Goal: Entertainment & Leisure: Browse casually

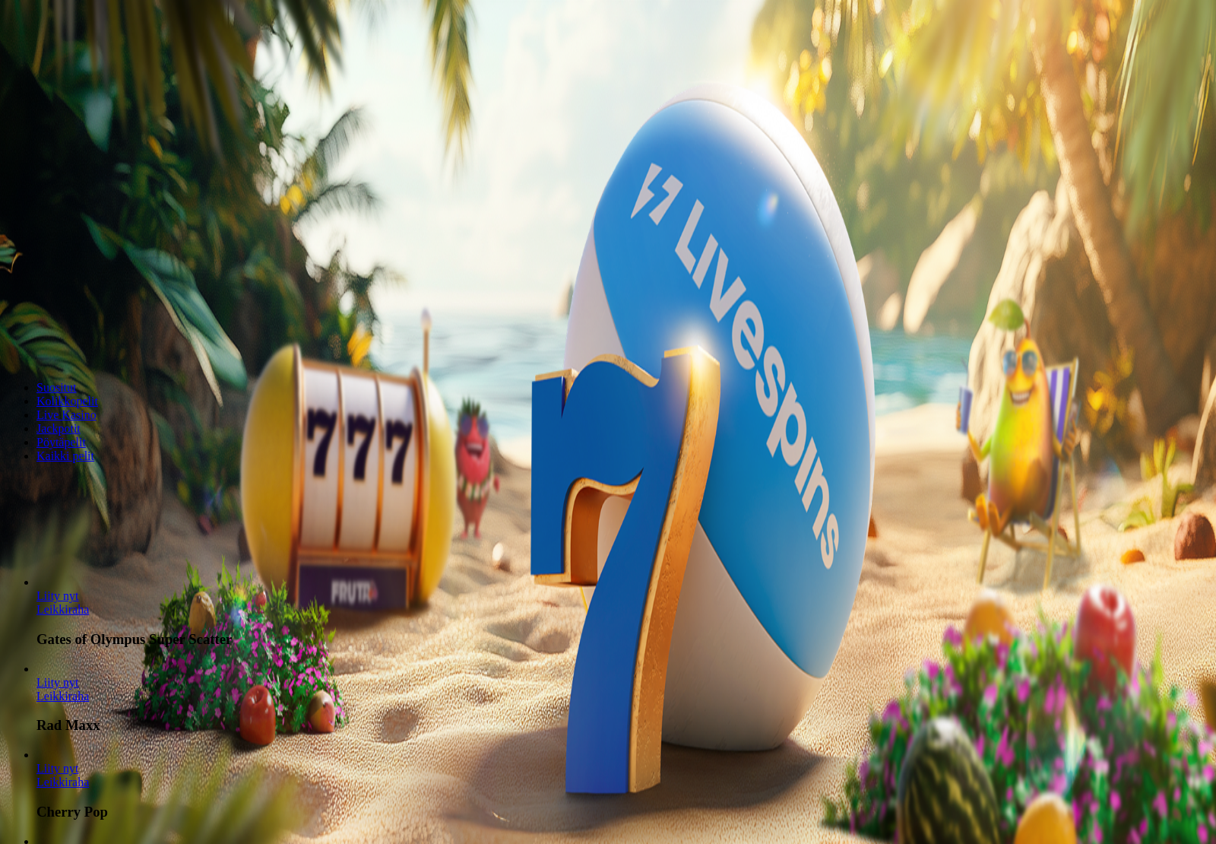
click at [81, 63] on button "Kirjaudu" at bounding box center [105, 55] width 49 height 16
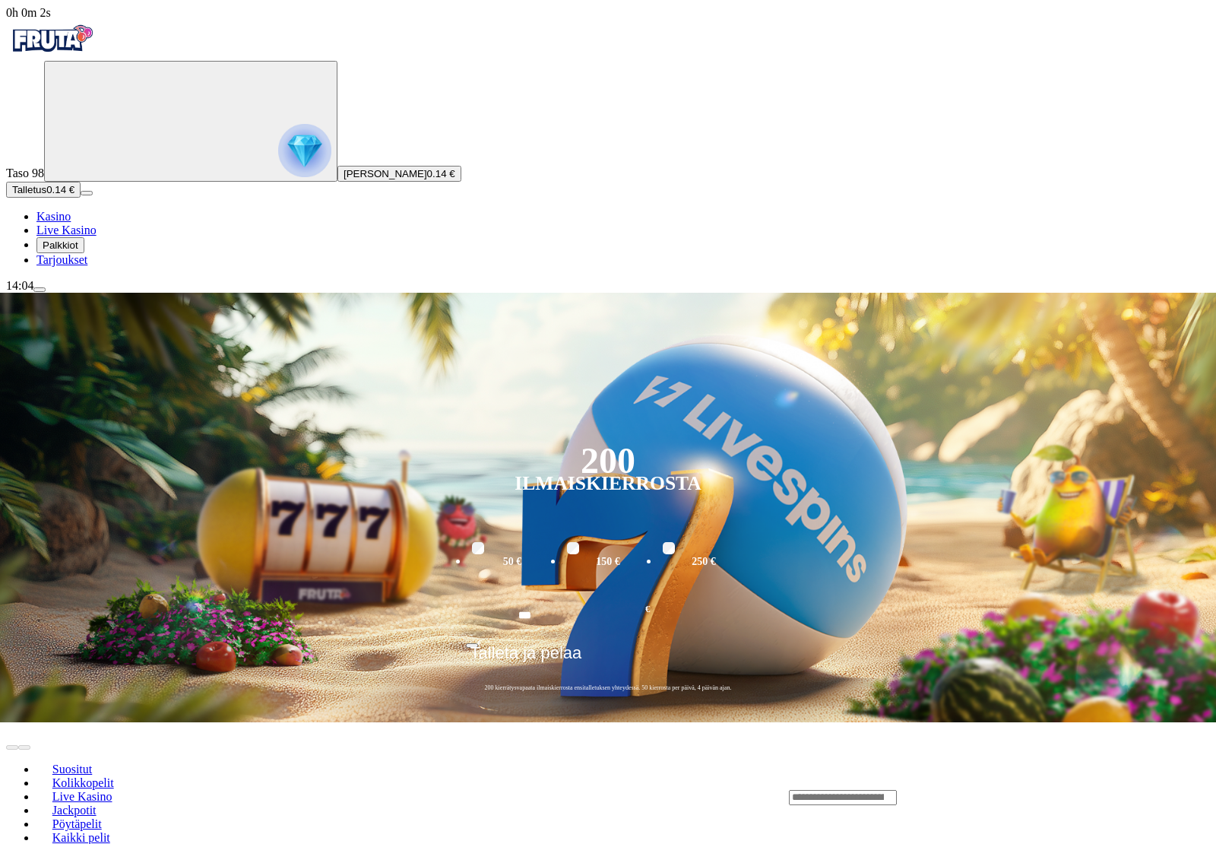
click at [76, 253] on button "Palkkiot" at bounding box center [60, 245] width 48 height 16
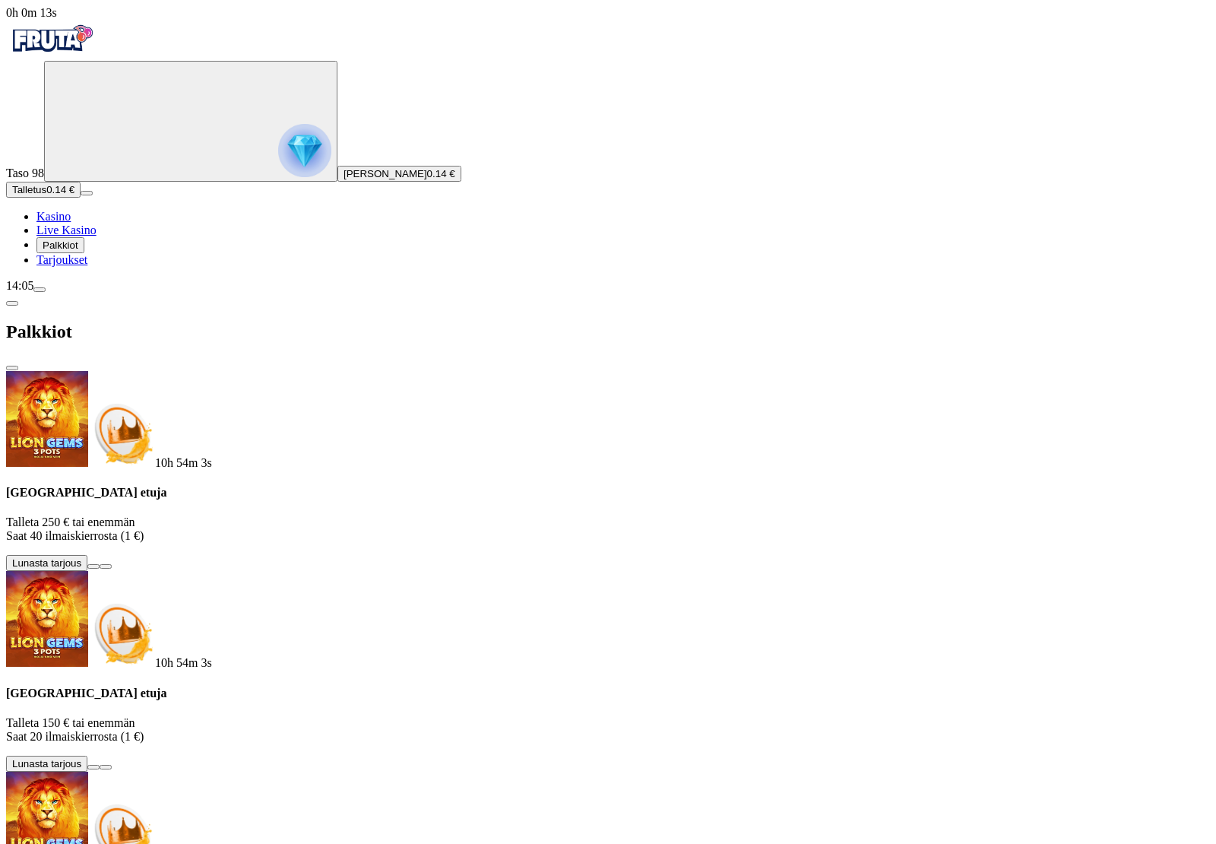
click at [100, 764] on button at bounding box center [93, 766] width 12 height 5
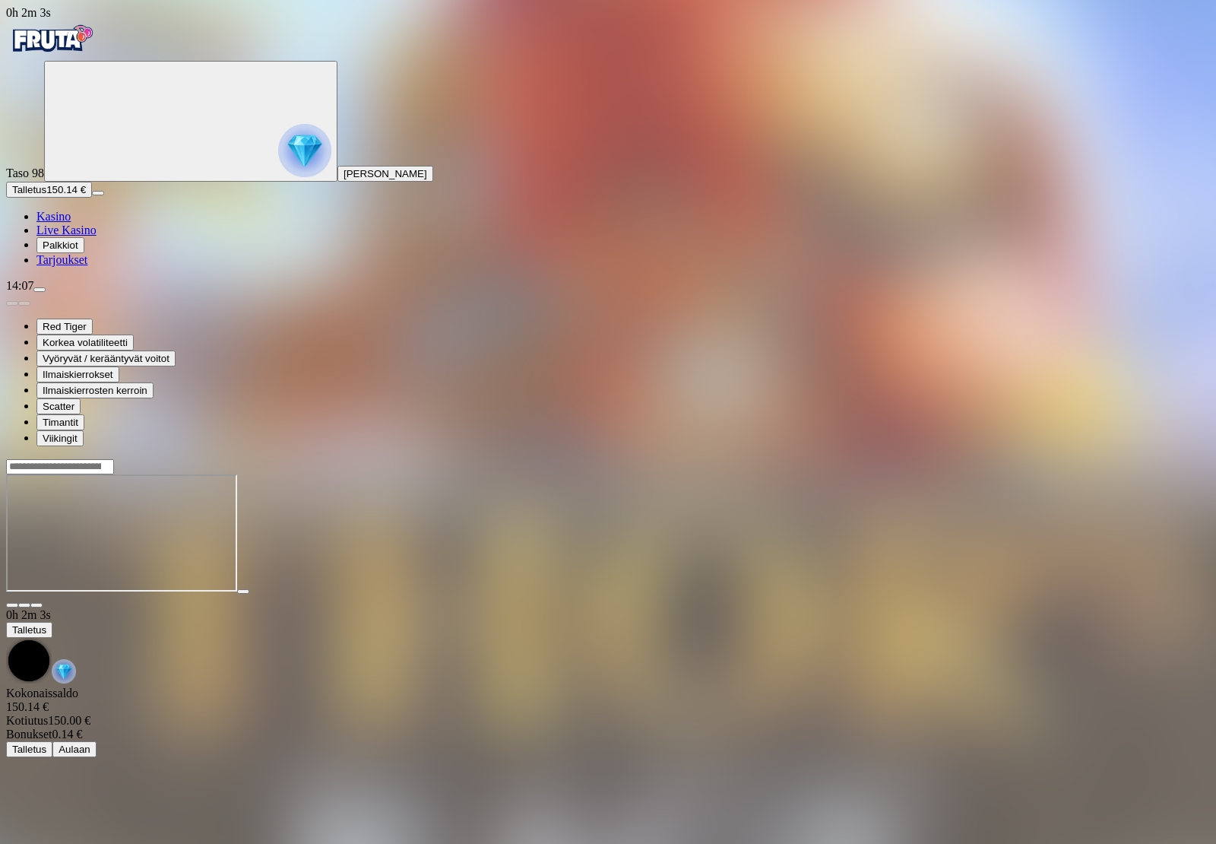
click at [920, 757] on main "0h 2m 3s Talletus Kokonaissaldo 150.14 € Kotiutus 150.00 € Bonukset 0.14 € Tall…" at bounding box center [608, 607] width 1204 height 299
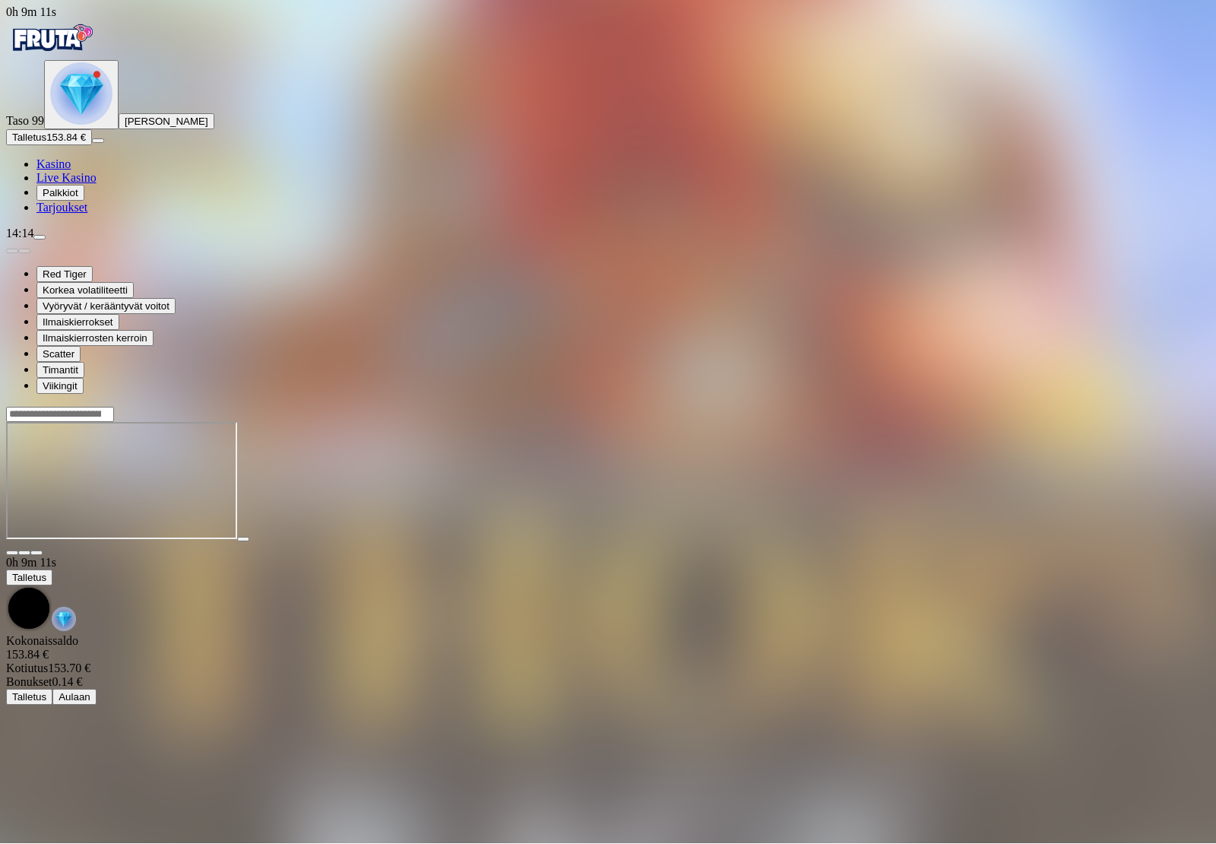
click at [40, 238] on span "menu icon" at bounding box center [40, 238] width 0 height 0
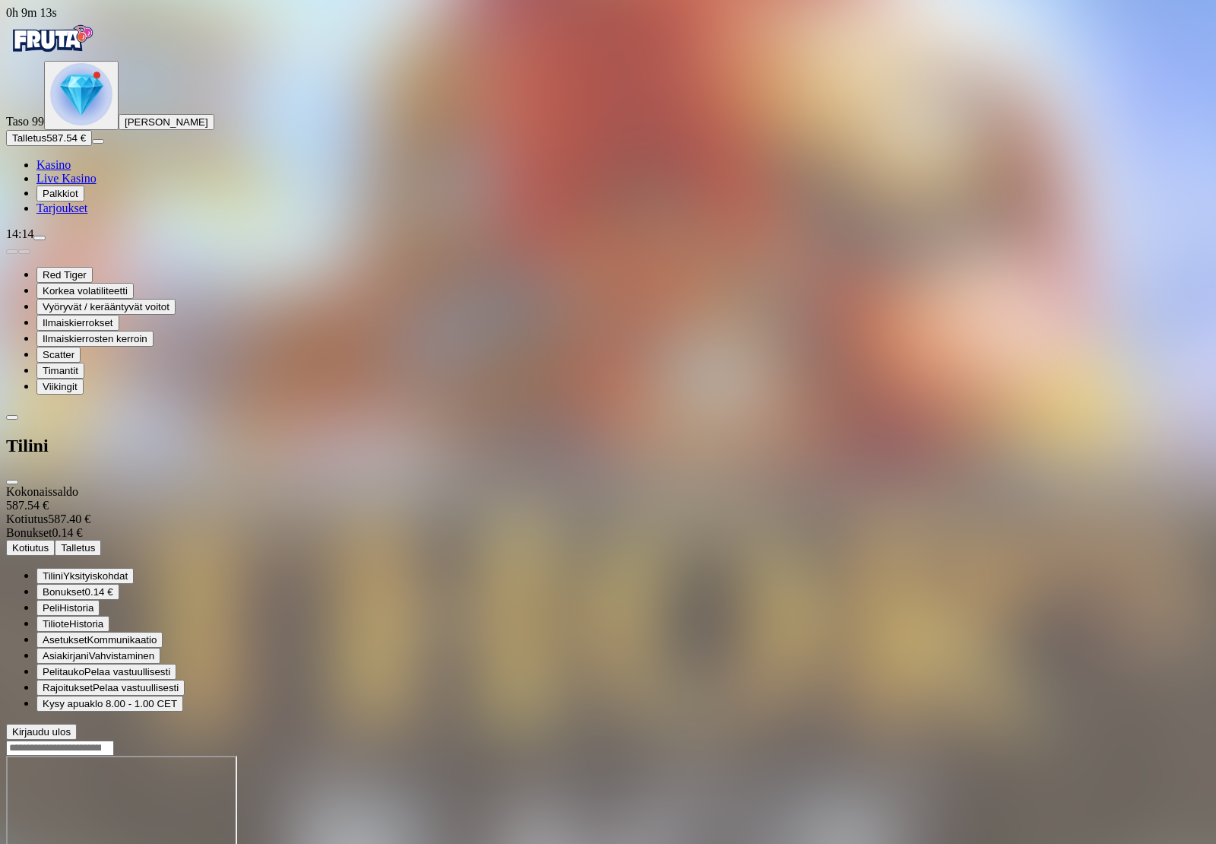
click at [55, 540] on button "Kotiutus" at bounding box center [30, 548] width 49 height 16
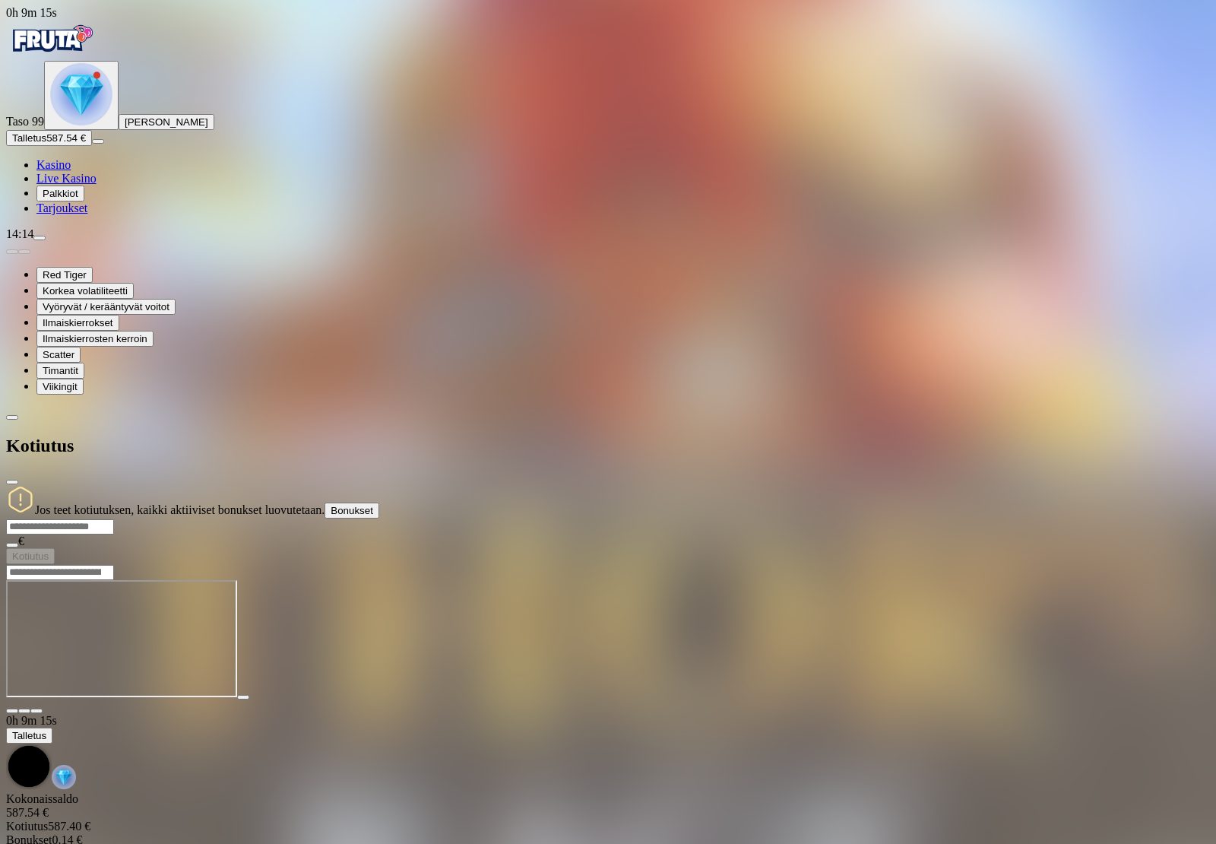
click at [114, 519] on input "number" at bounding box center [60, 526] width 108 height 15
type input "***"
click at [55, 548] on button "Kotiutus" at bounding box center [30, 556] width 49 height 16
click at [373, 505] on span "Bonukset" at bounding box center [352, 510] width 43 height 11
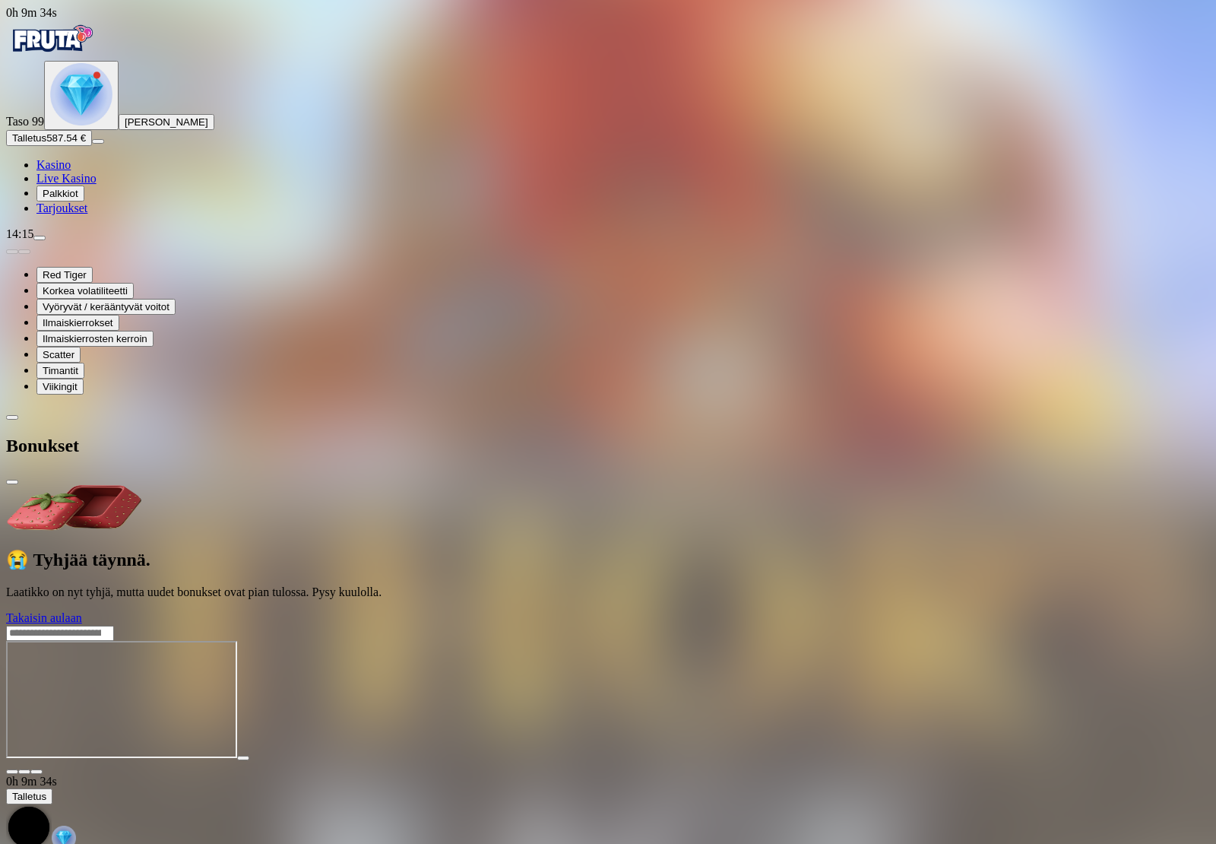
click at [82, 611] on span "Takaisin aulaan" at bounding box center [44, 617] width 76 height 13
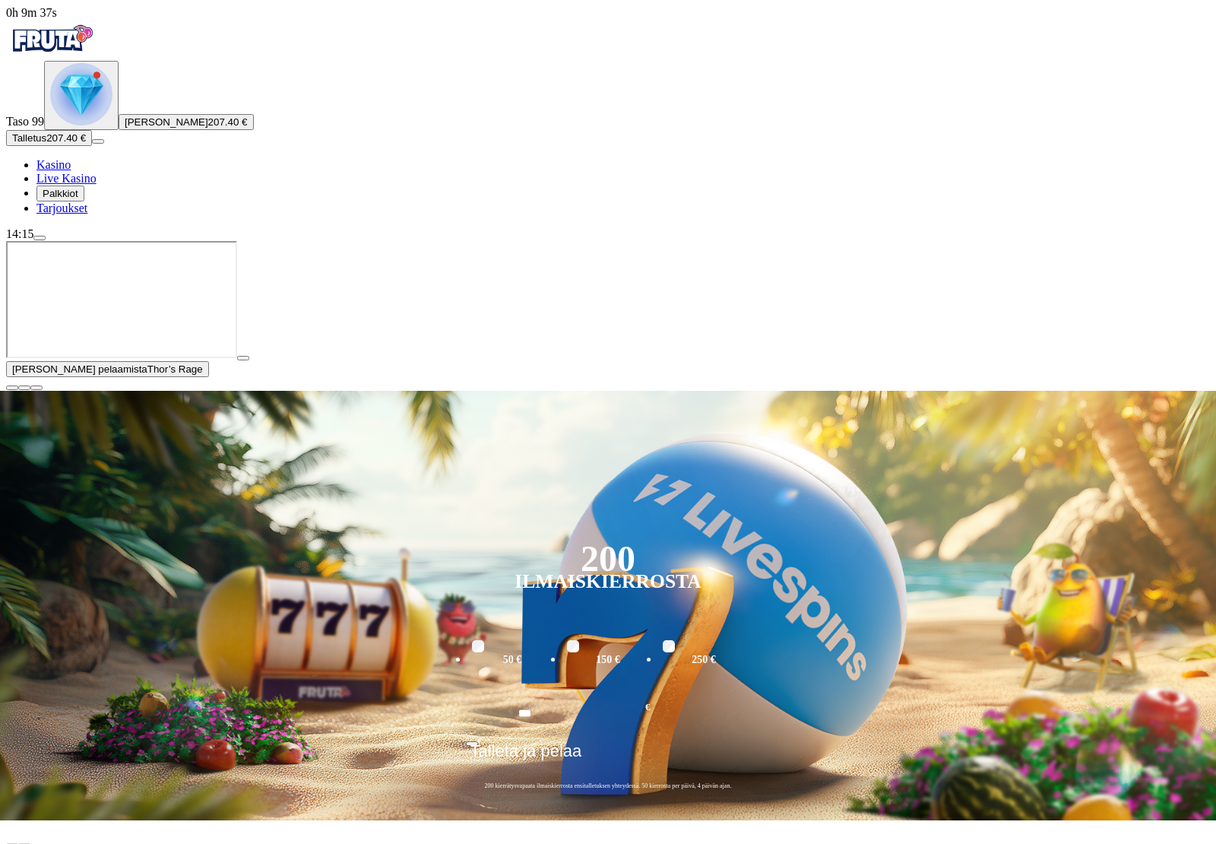
click at [243, 358] on span "play icon" at bounding box center [243, 358] width 0 height 0
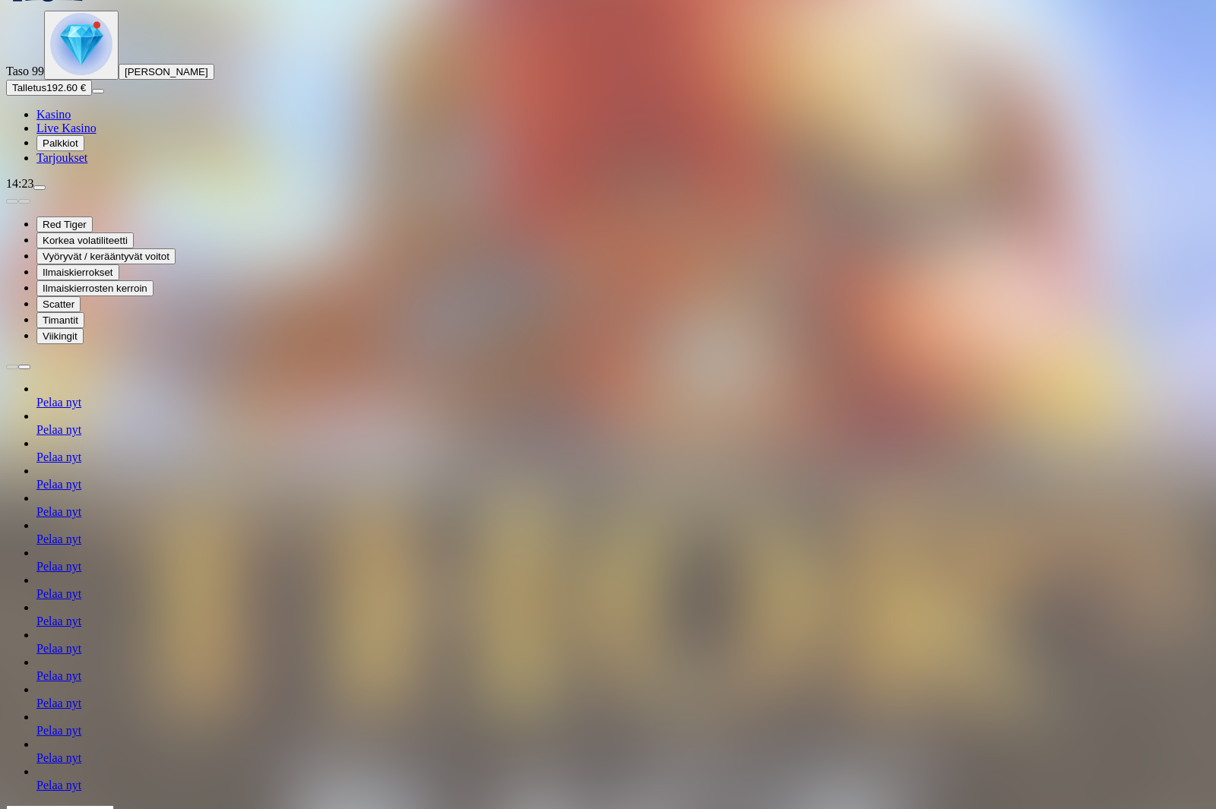
scroll to position [49, 0]
click at [40, 188] on span "menu icon" at bounding box center [40, 188] width 0 height 0
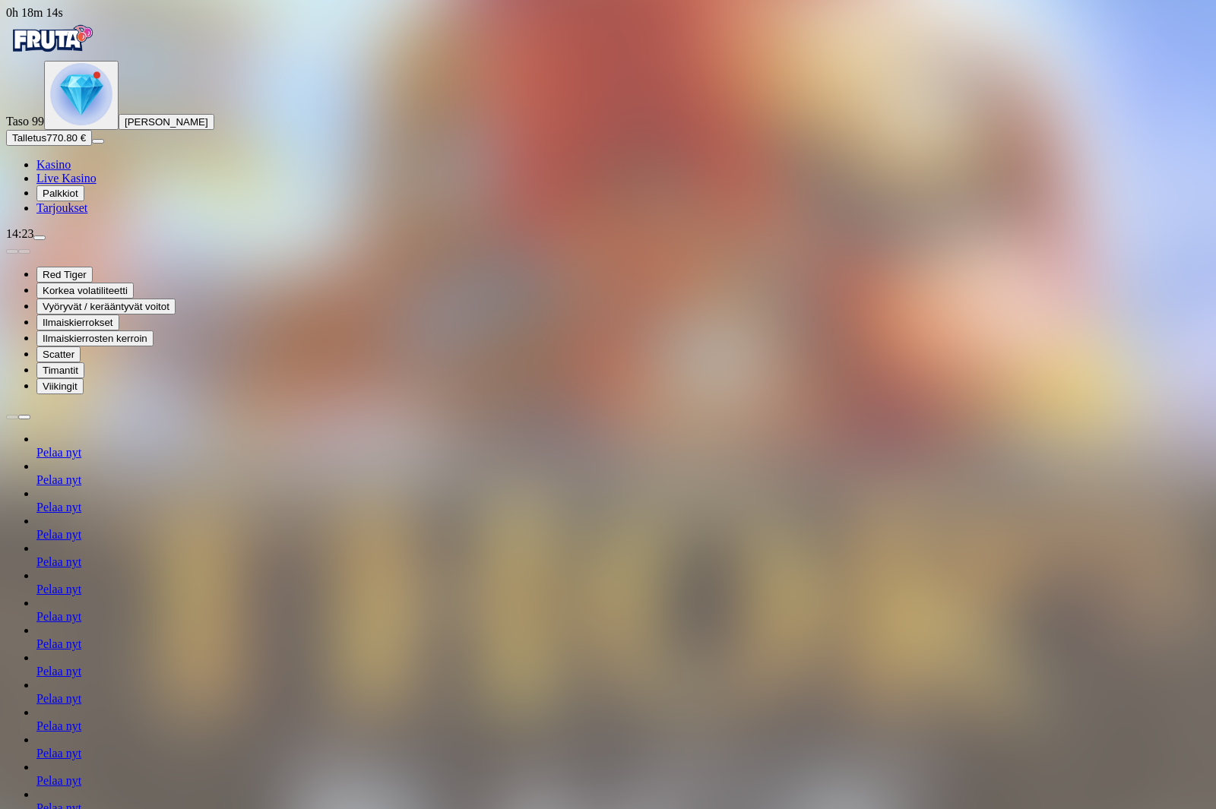
type input "***"
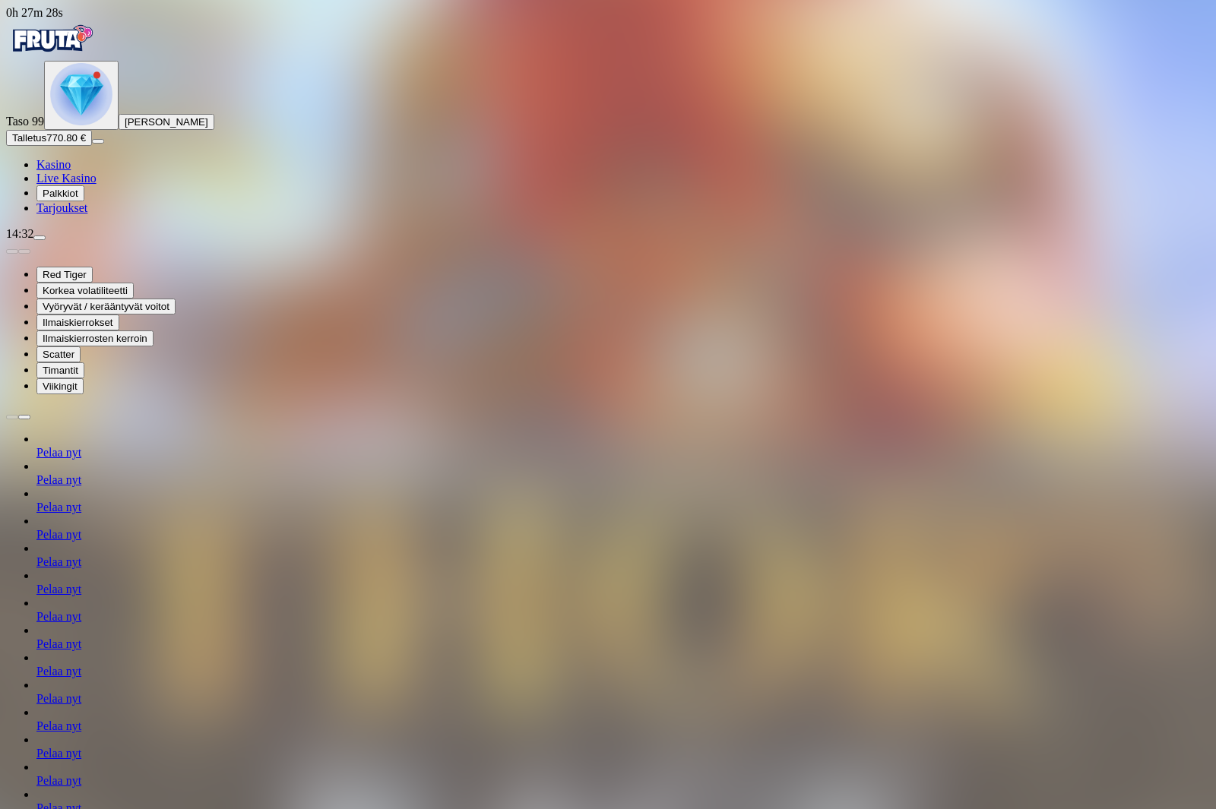
click at [71, 171] on span "Kasino" at bounding box center [53, 164] width 34 height 13
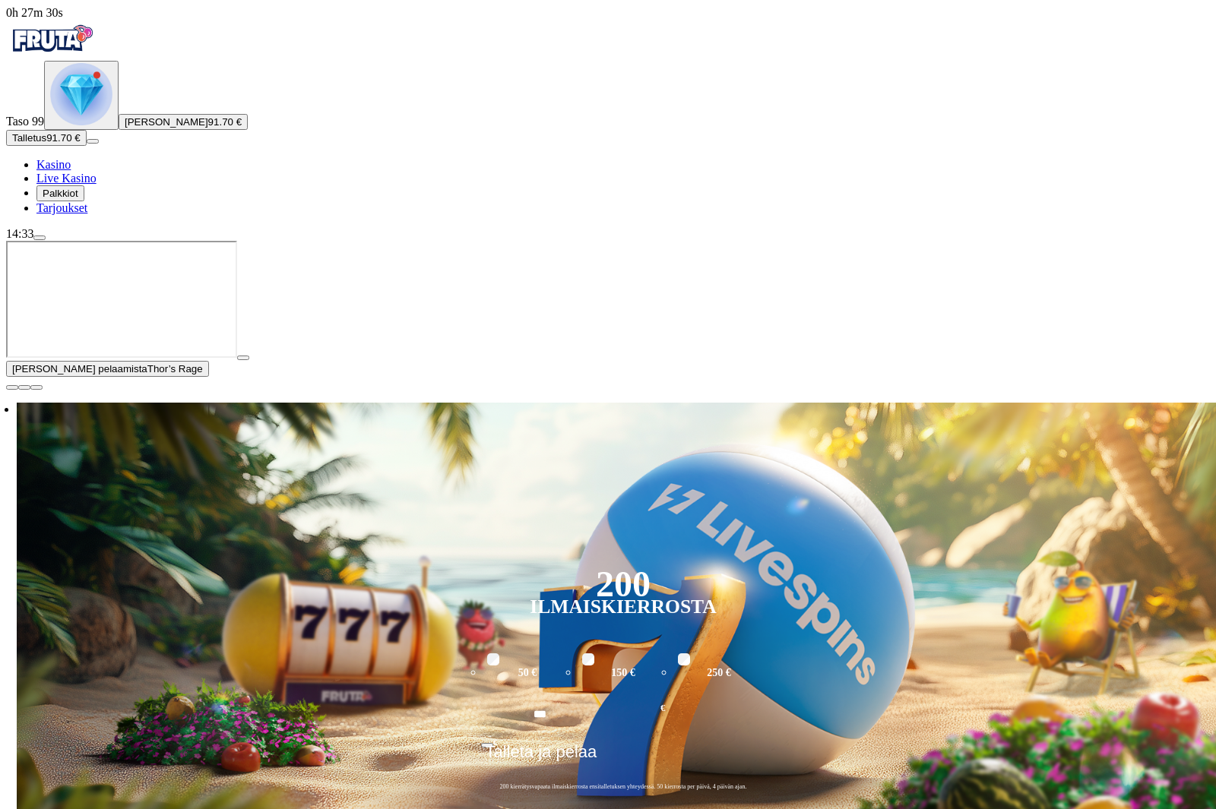
click at [12, 388] on span "close icon" at bounding box center [12, 388] width 0 height 0
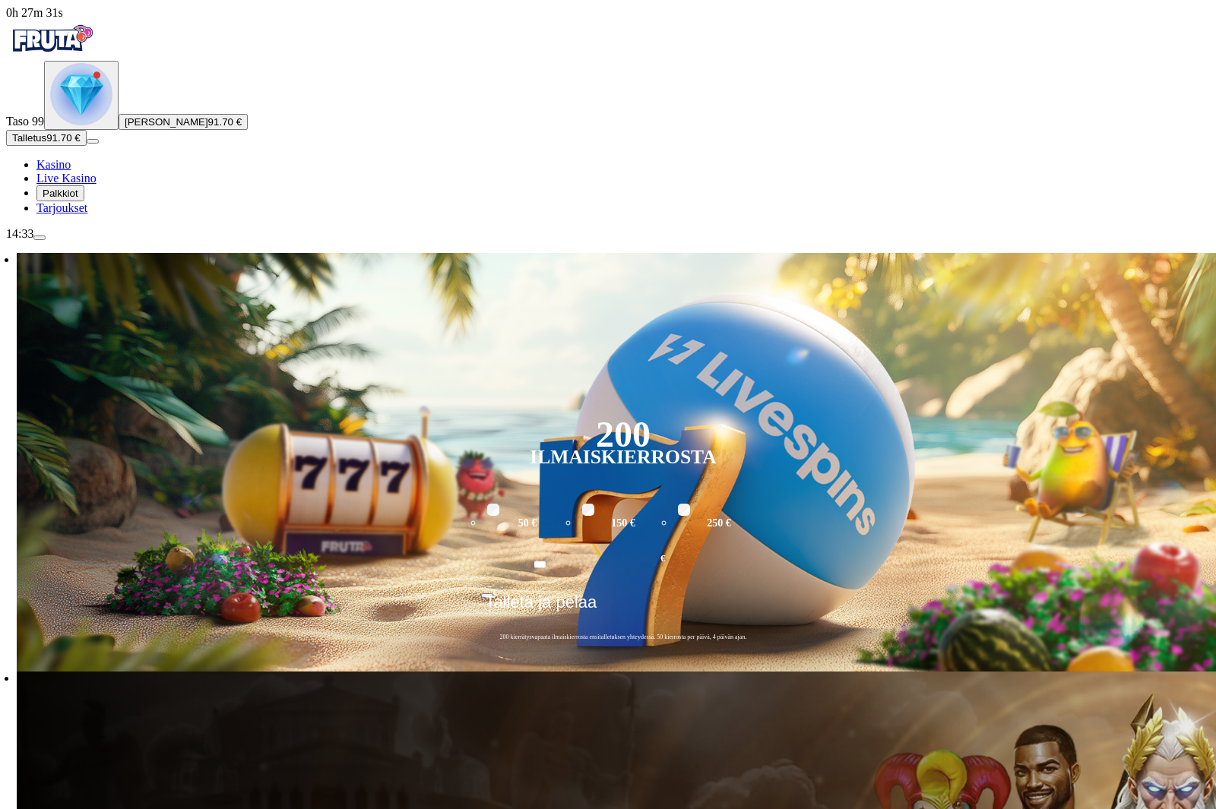
type input "*****"
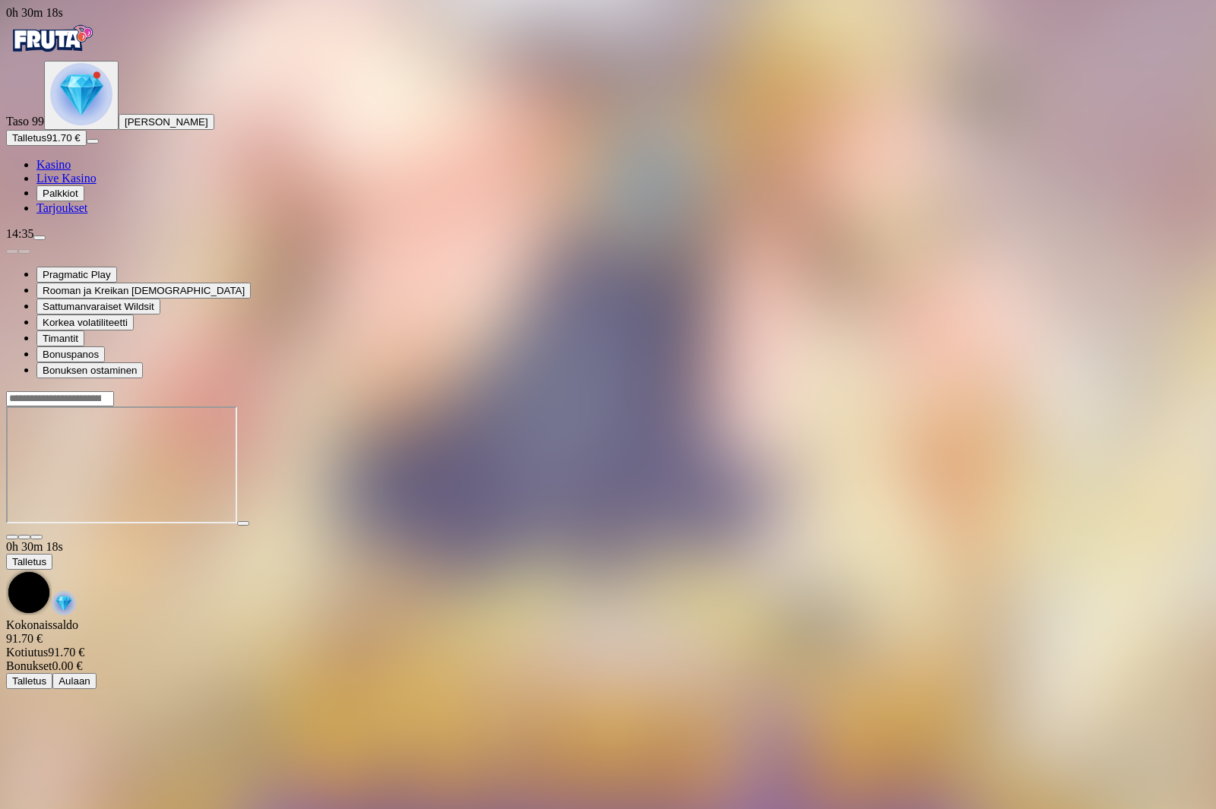
click at [945, 527] on div at bounding box center [608, 467] width 1204 height 120
click at [62, 171] on span "Kasino" at bounding box center [53, 164] width 34 height 13
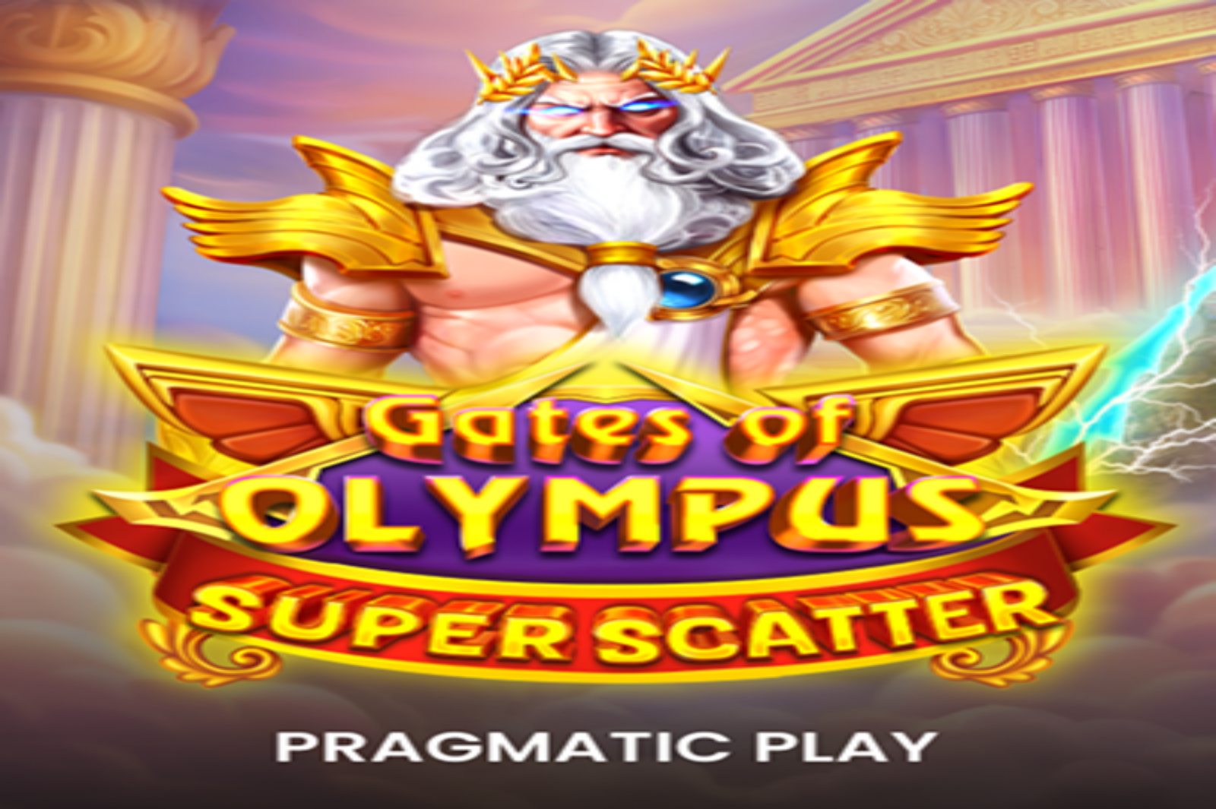
click at [953, 543] on div at bounding box center [608, 483] width 1204 height 120
click at [78, 199] on span "Palkkiot" at bounding box center [61, 193] width 36 height 11
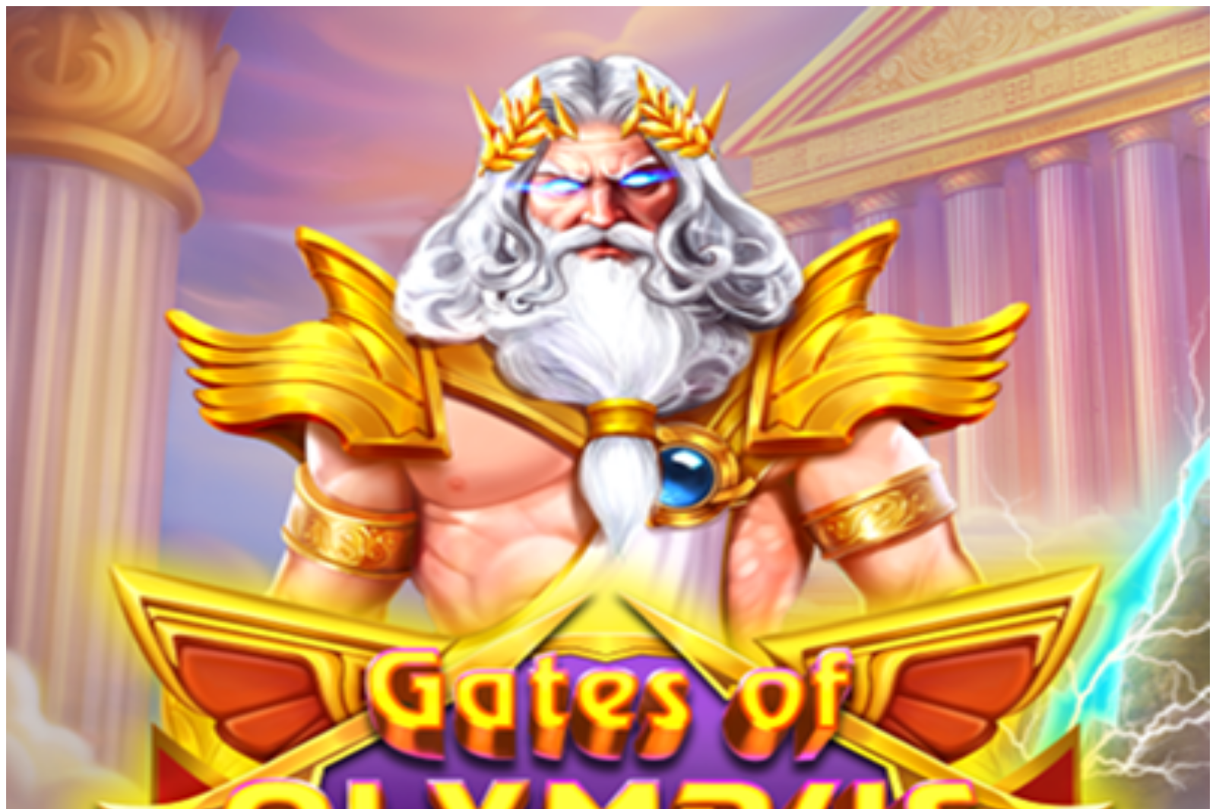
click at [91, 635] on button at bounding box center [85, 637] width 12 height 5
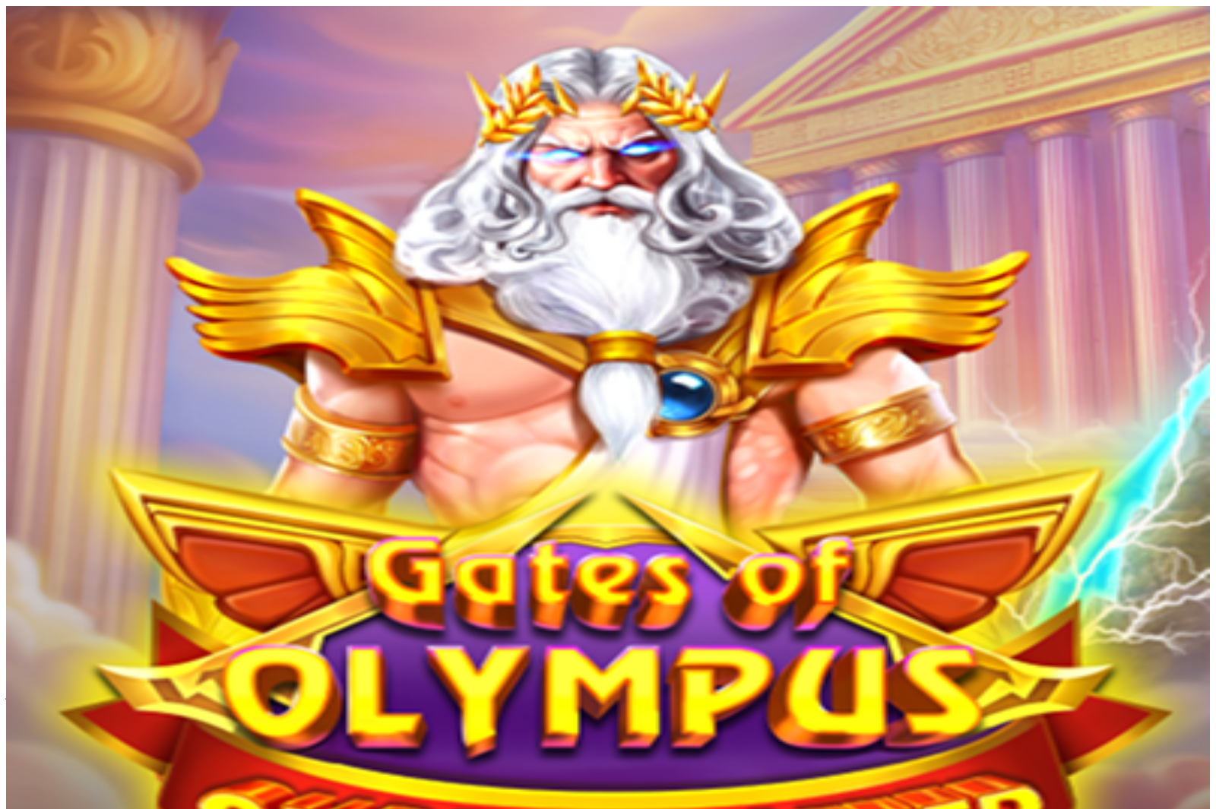
click at [73, 714] on span "Avaa palkinto" at bounding box center [42, 719] width 61 height 11
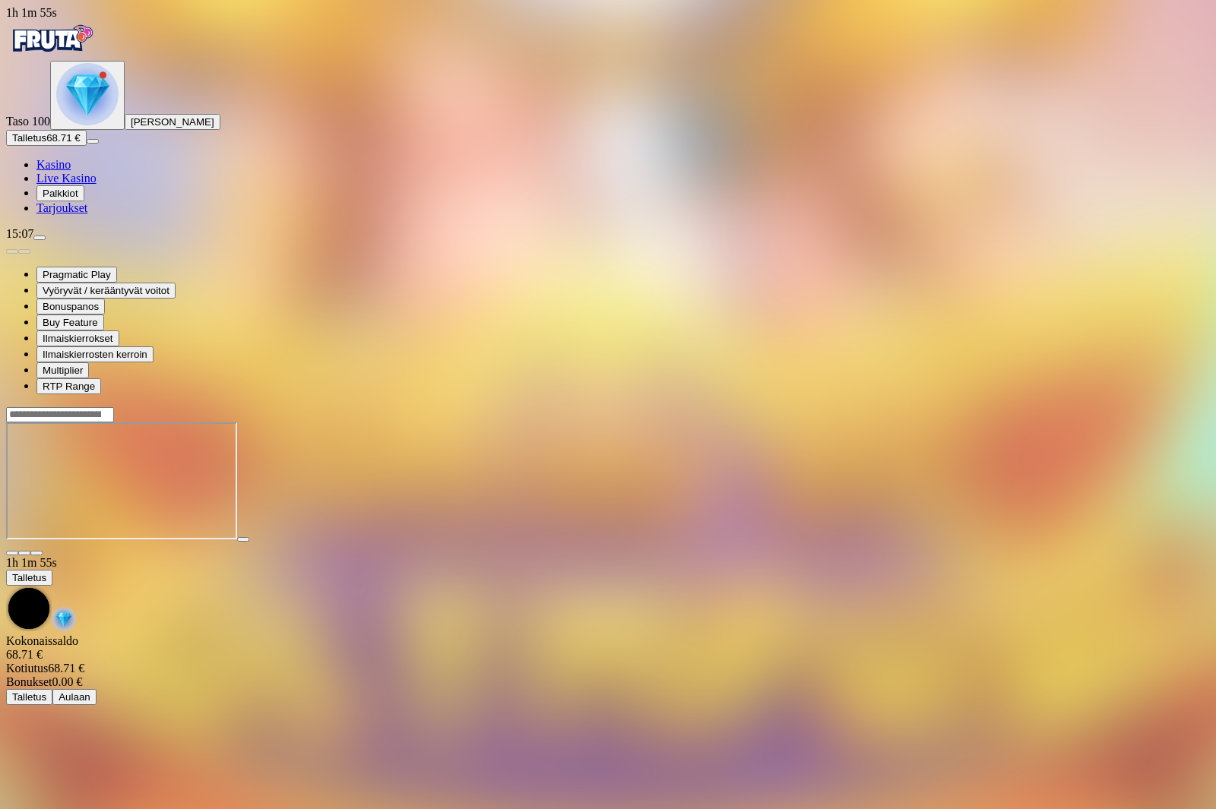
click at [71, 171] on span "Kasino" at bounding box center [53, 164] width 34 height 13
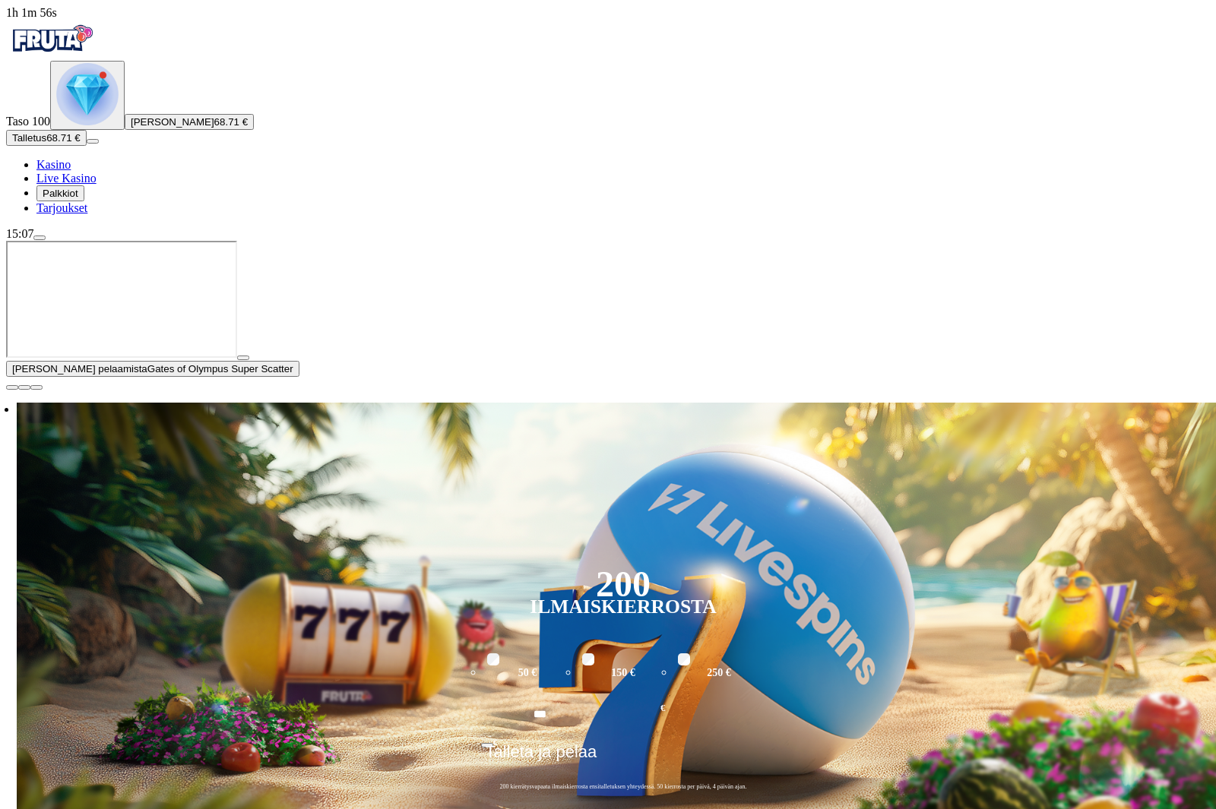
click at [71, 199] on span "Palkkiot" at bounding box center [61, 193] width 36 height 11
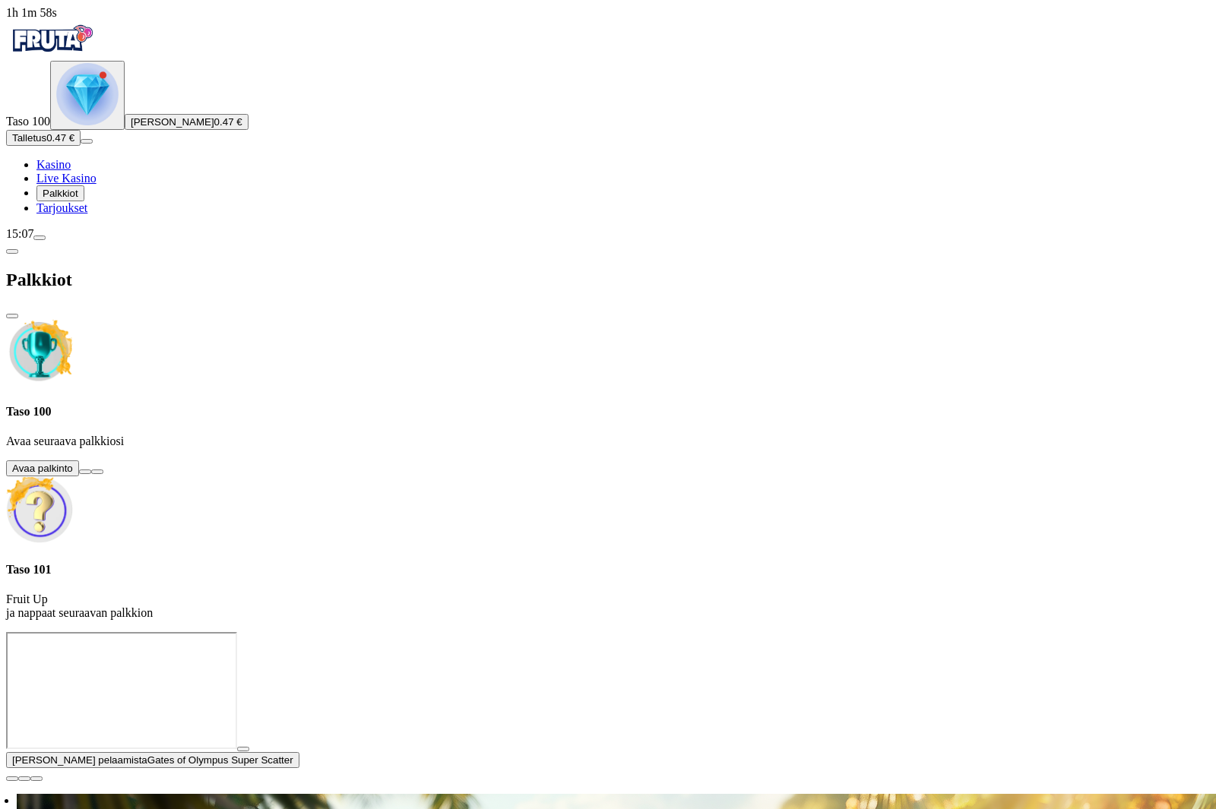
click at [91, 470] on button at bounding box center [85, 472] width 12 height 5
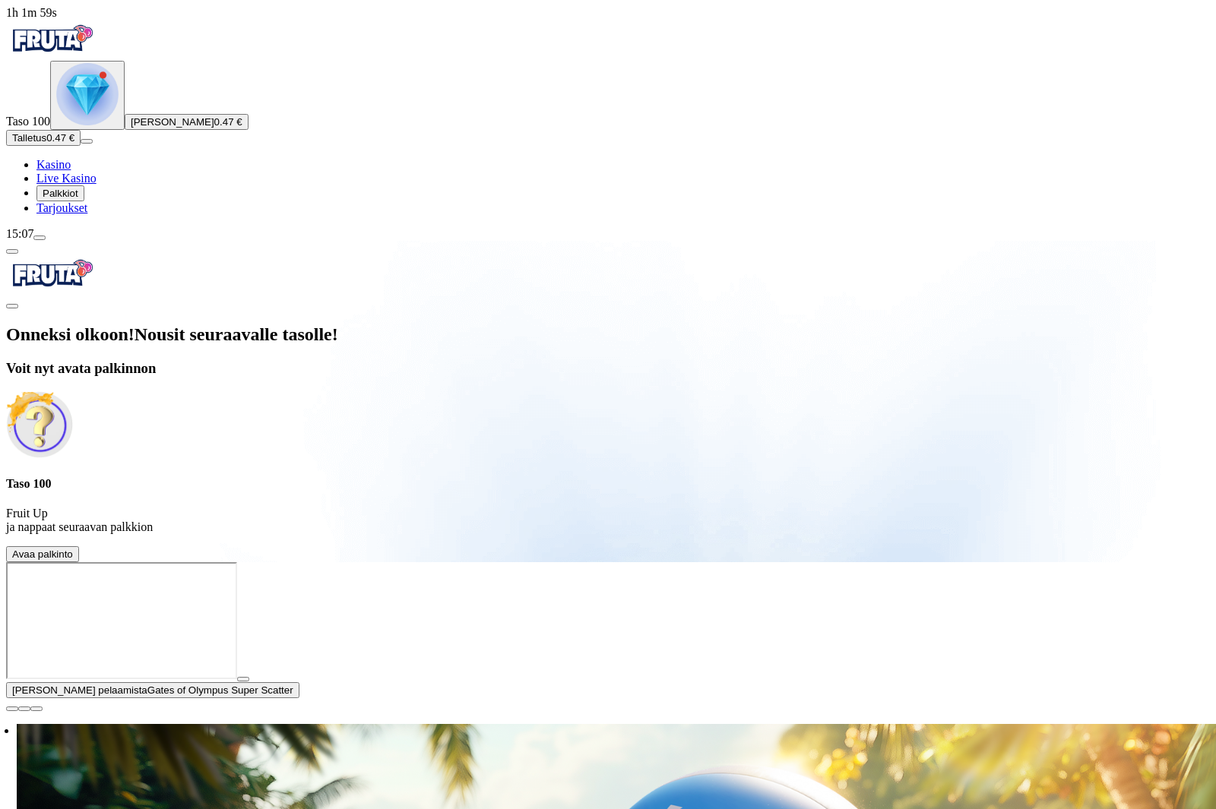
click at [79, 546] on button "Avaa palkinto" at bounding box center [42, 554] width 73 height 16
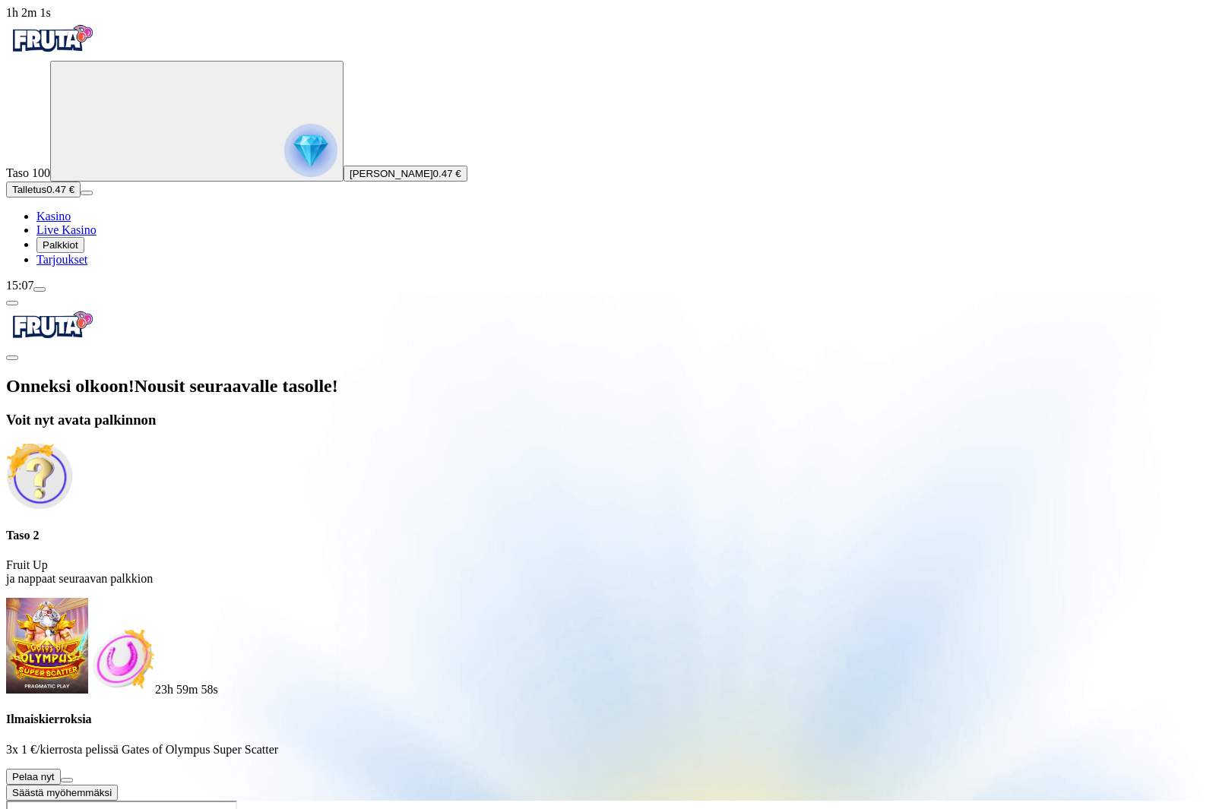
click at [73, 778] on button at bounding box center [67, 780] width 12 height 5
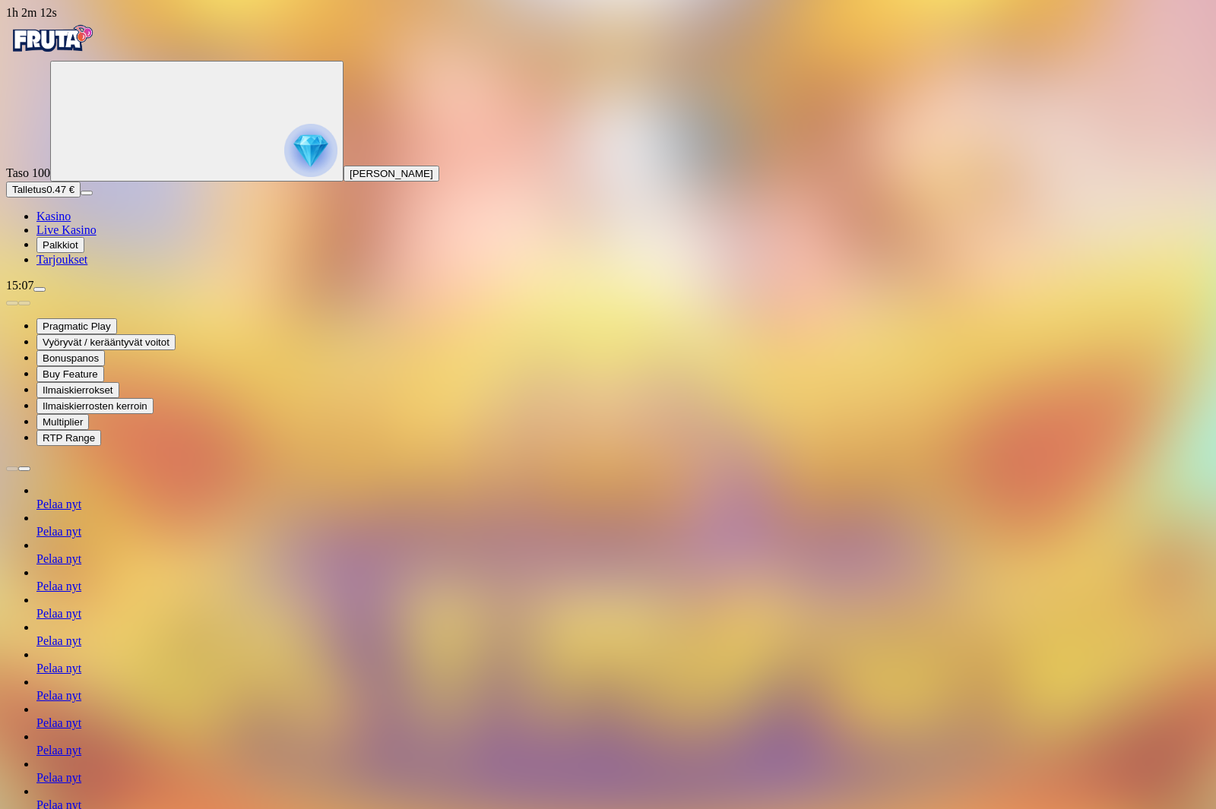
click at [61, 251] on span "Palkkiot" at bounding box center [61, 244] width 36 height 11
click at [74, 266] on span "Tarjoukset" at bounding box center [61, 259] width 51 height 13
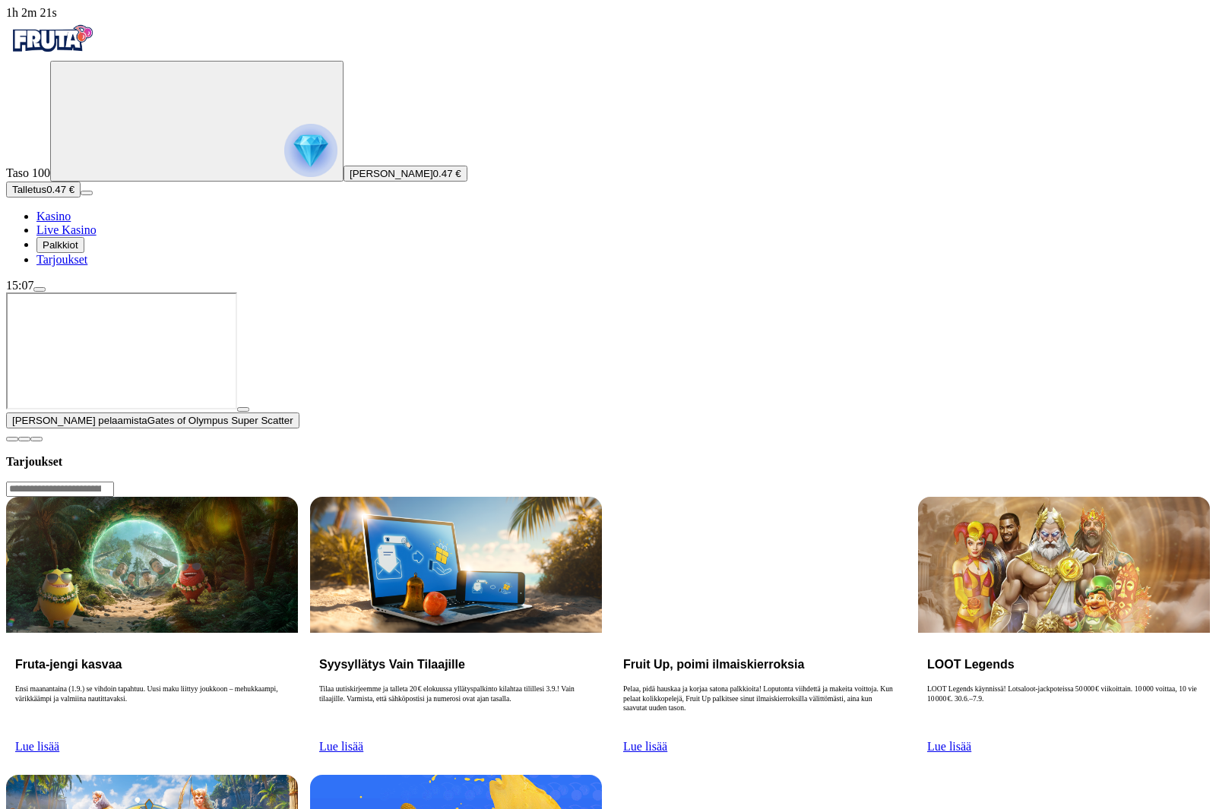
scroll to position [1, 0]
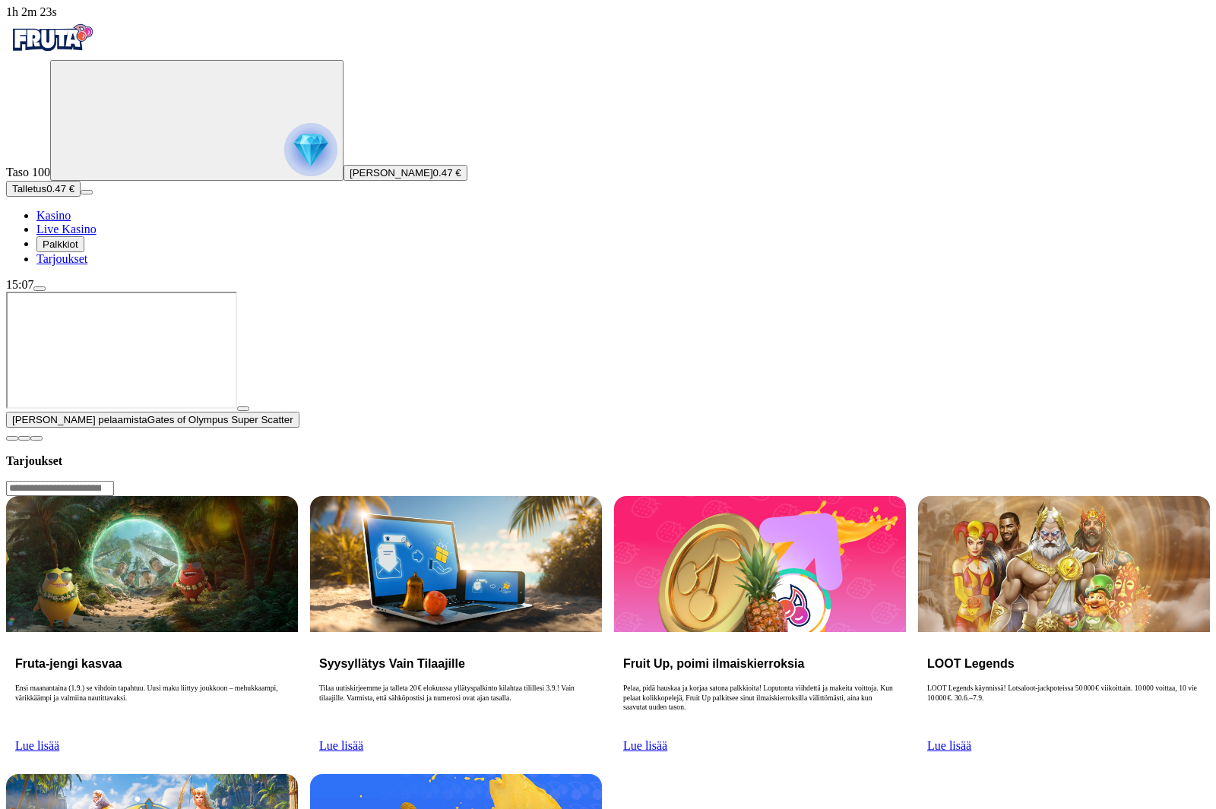
click at [40, 289] on span "menu icon" at bounding box center [40, 289] width 0 height 0
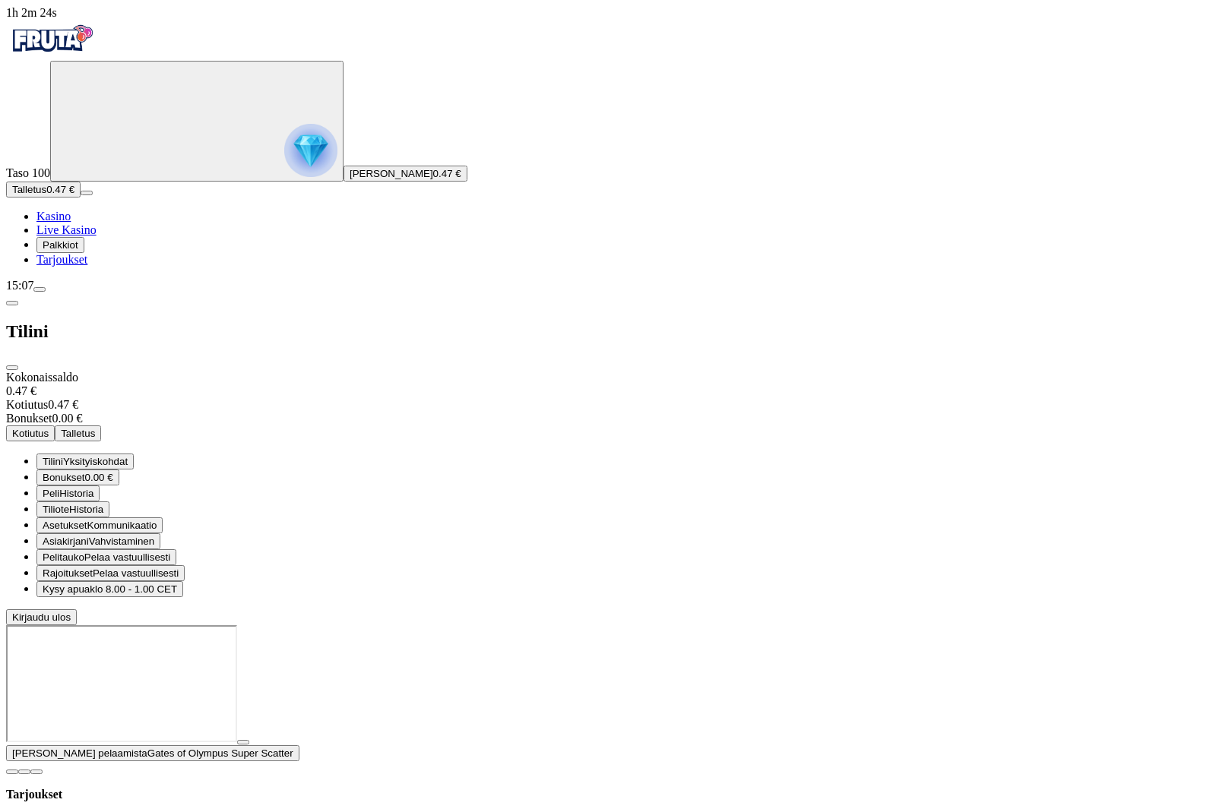
click at [71, 623] on span "Kirjaudu ulos" at bounding box center [41, 617] width 59 height 11
